Goal: Transaction & Acquisition: Purchase product/service

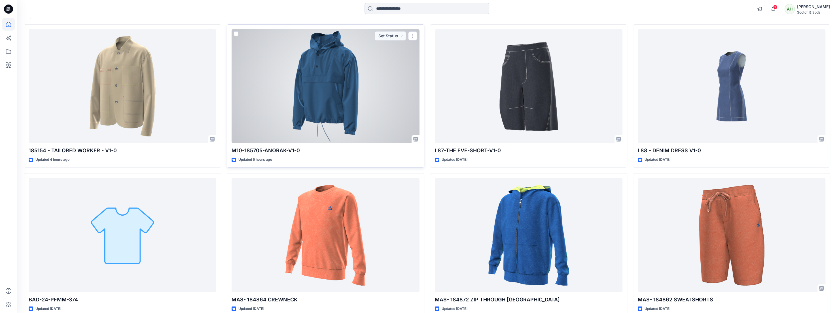
scroll to position [90, 0]
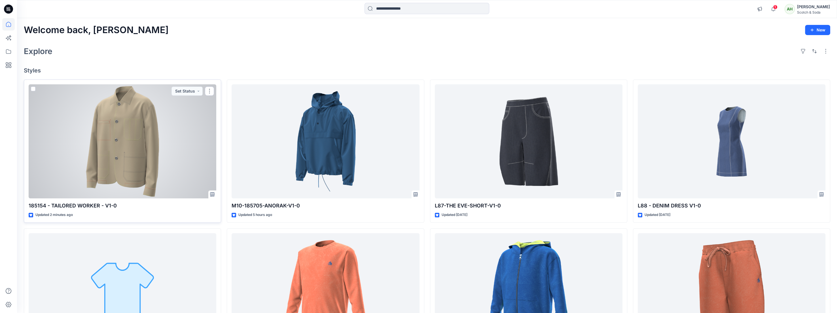
click at [135, 144] on div at bounding box center [123, 141] width 188 height 115
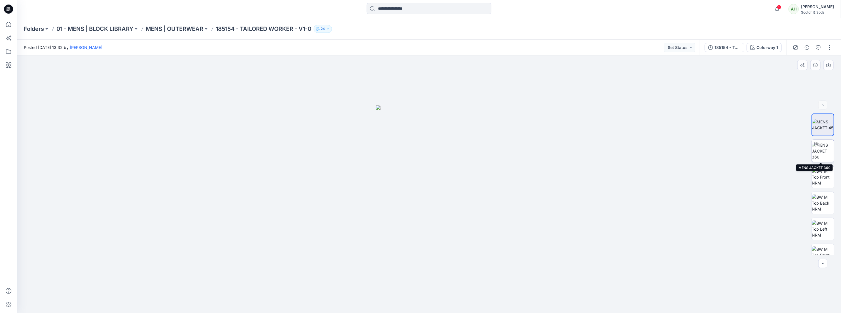
click at [822, 154] on img at bounding box center [822, 151] width 22 height 18
drag, startPoint x: 661, startPoint y: 182, endPoint x: 496, endPoint y: 214, distance: 168.2
click at [496, 214] on div at bounding box center [429, 185] width 824 height 258
click at [781, 8] on span "1" at bounding box center [779, 7] width 5 height 5
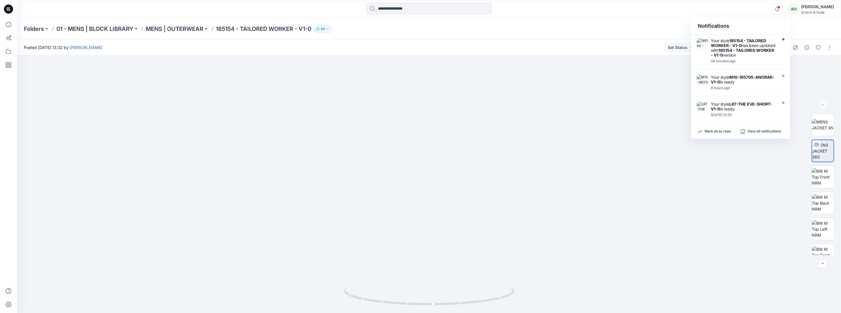
click at [651, 27] on div "Folders 01 - MENS | BLOCK LIBRARY MENS | OUTERWEAR 185154 - TAILORED WORKER - V…" at bounding box center [407, 29] width 766 height 8
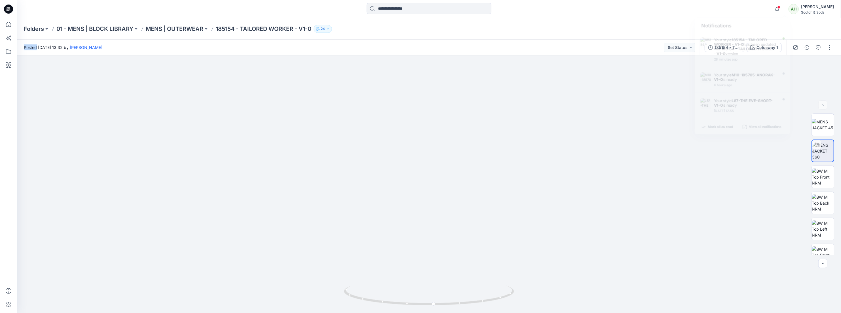
click at [651, 27] on div "Folders 01 - MENS | BLOCK LIBRARY MENS | OUTERWEAR 185154 - TAILORED WORKER - V…" at bounding box center [407, 29] width 766 height 8
